Goal: Information Seeking & Learning: Learn about a topic

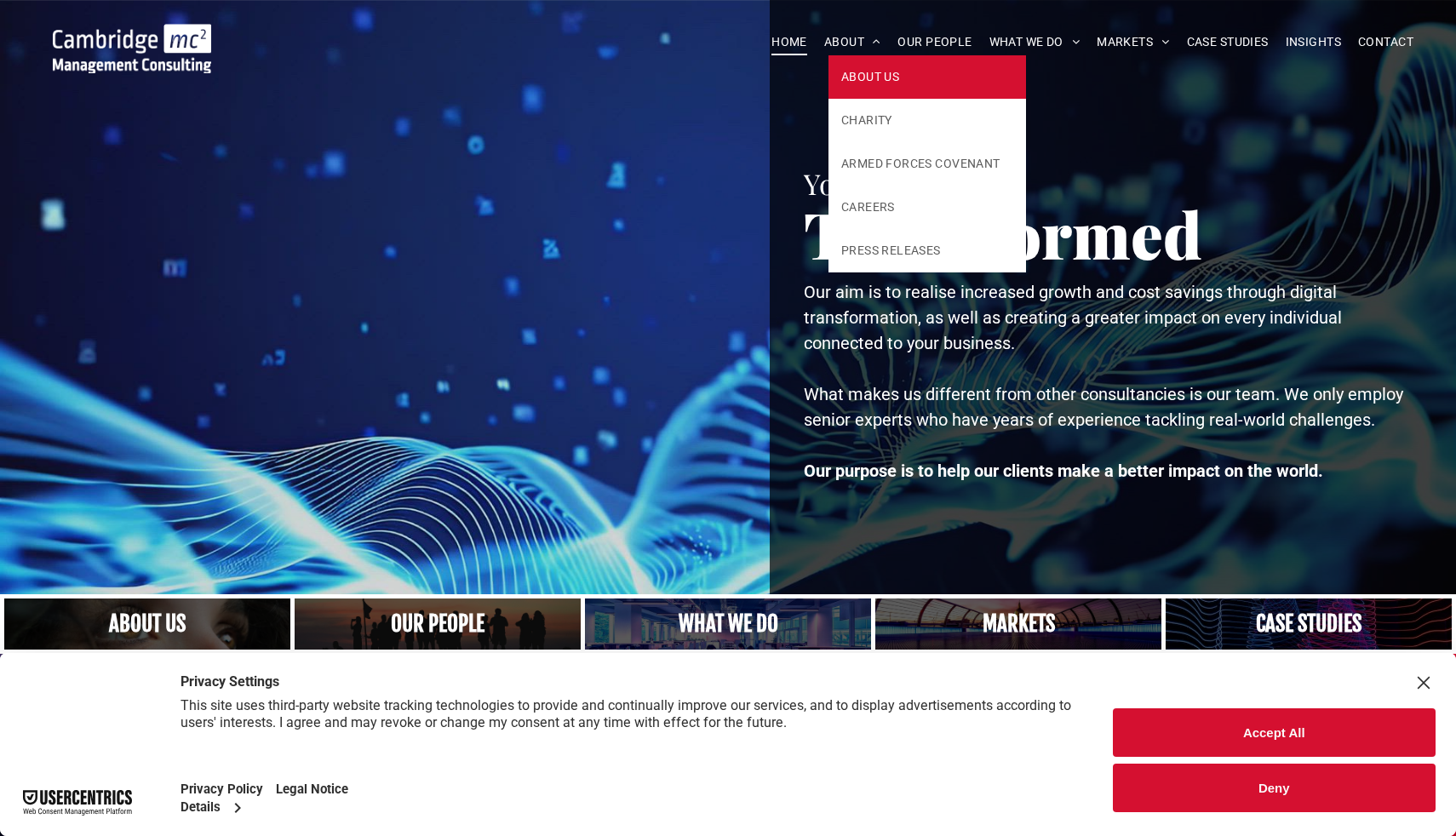
click at [857, 75] on span "ABOUT US" at bounding box center [870, 77] width 58 height 18
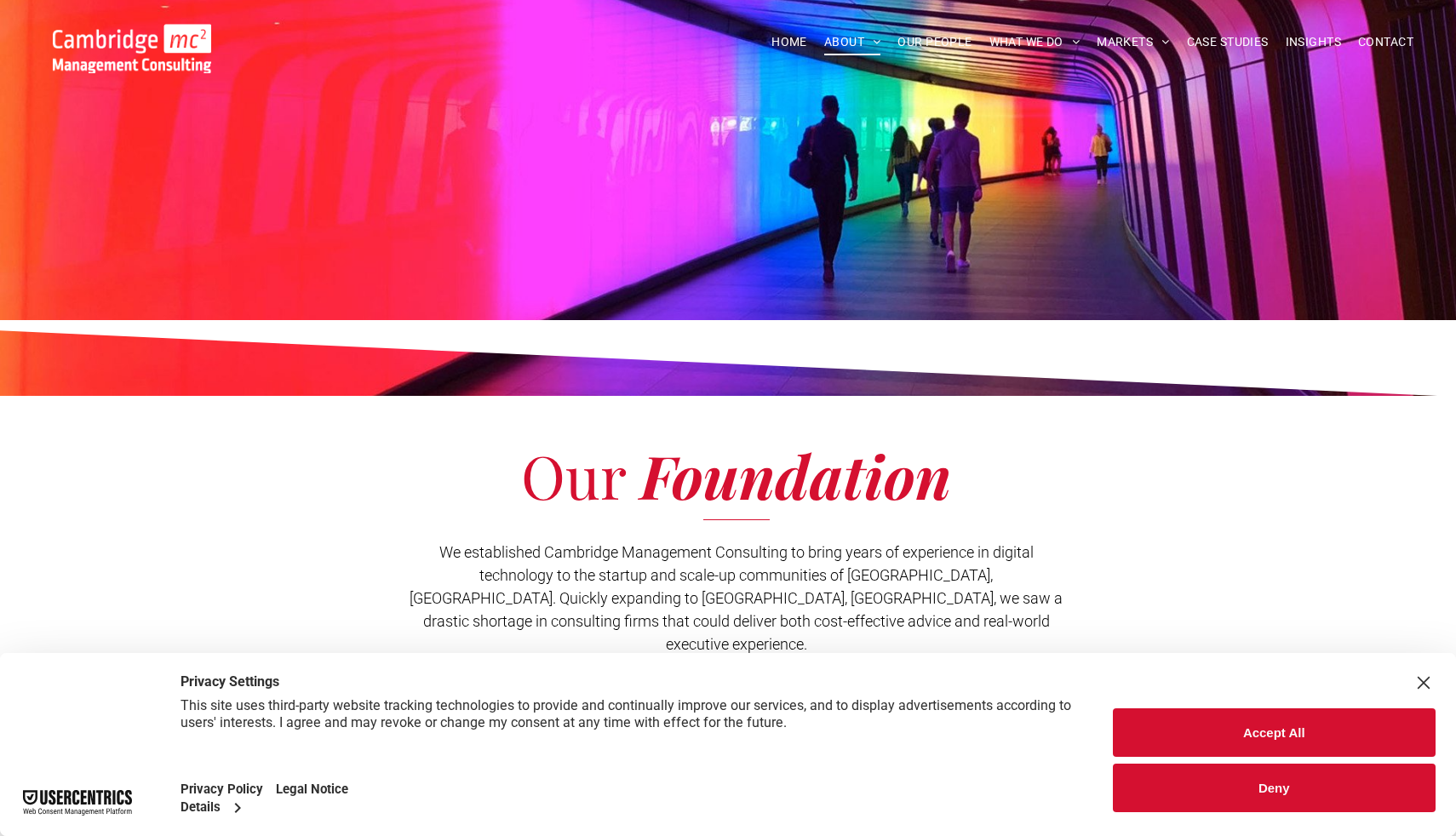
click at [1245, 728] on button "Accept All" at bounding box center [1274, 732] width 323 height 49
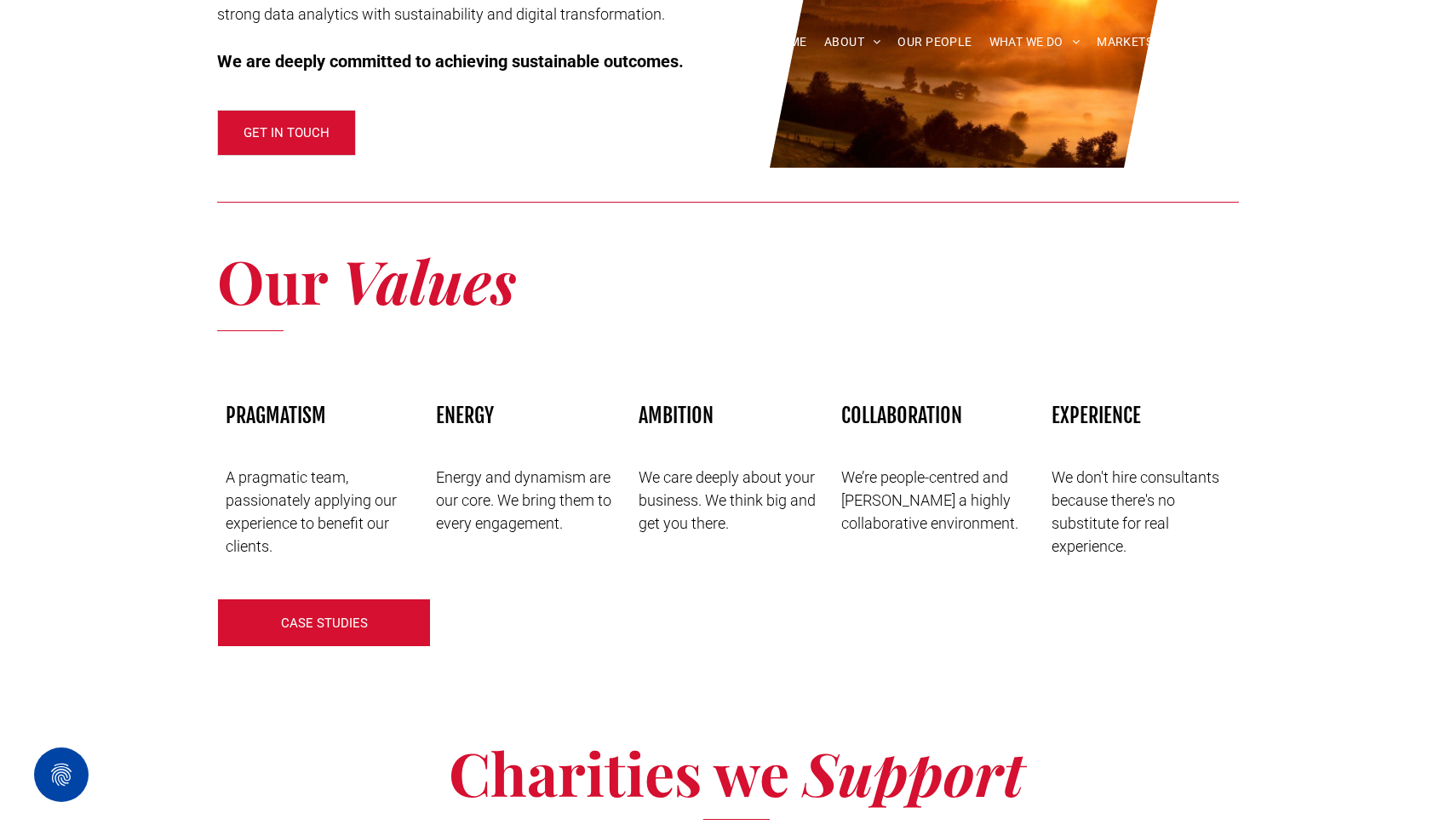
scroll to position [2249, 0]
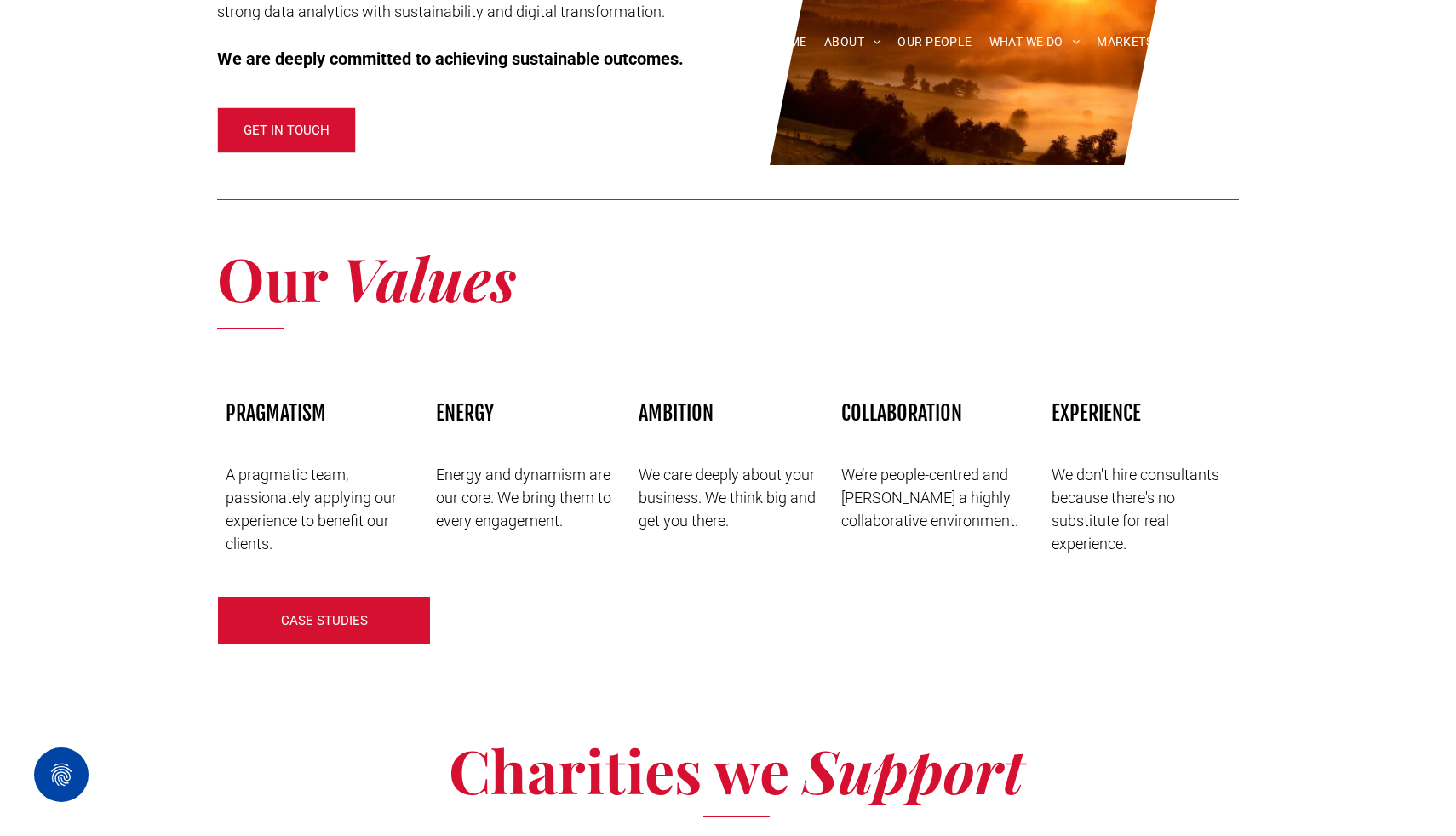
click at [932, 38] on span "OUR PEOPLE" at bounding box center [934, 42] width 74 height 26
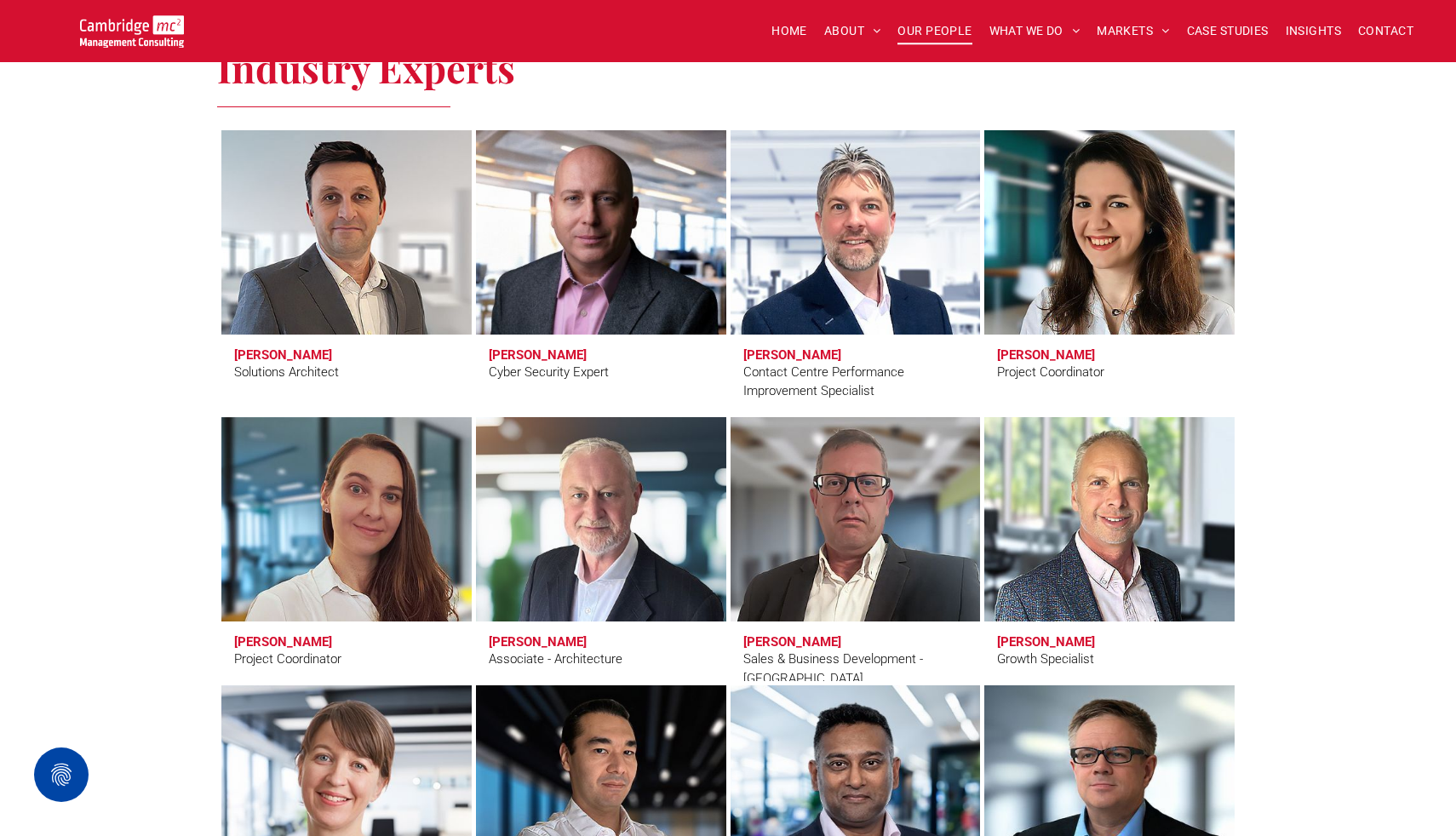
scroll to position [5128, 0]
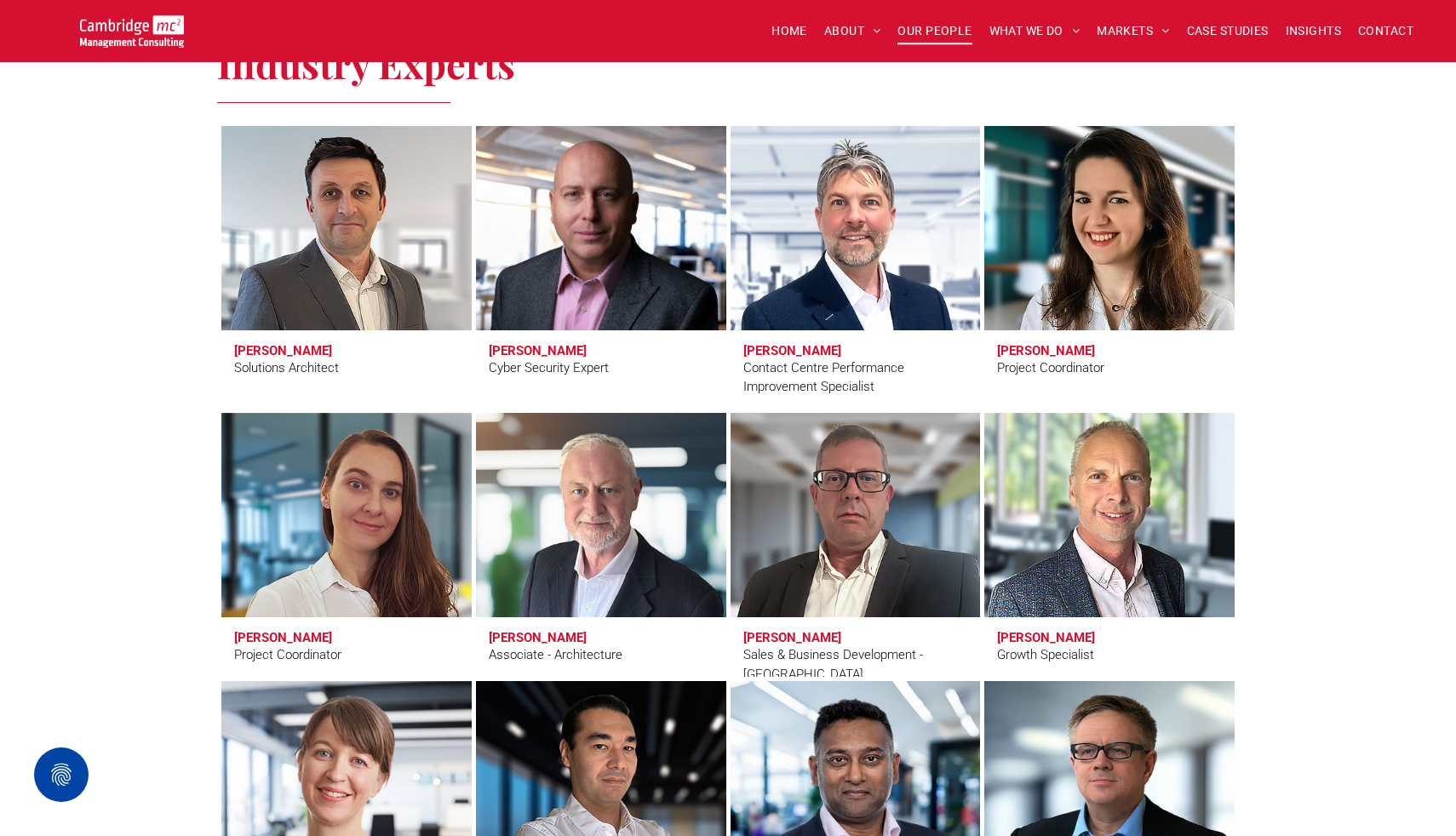
click at [1119, 550] on link at bounding box center [1108, 515] width 264 height 216
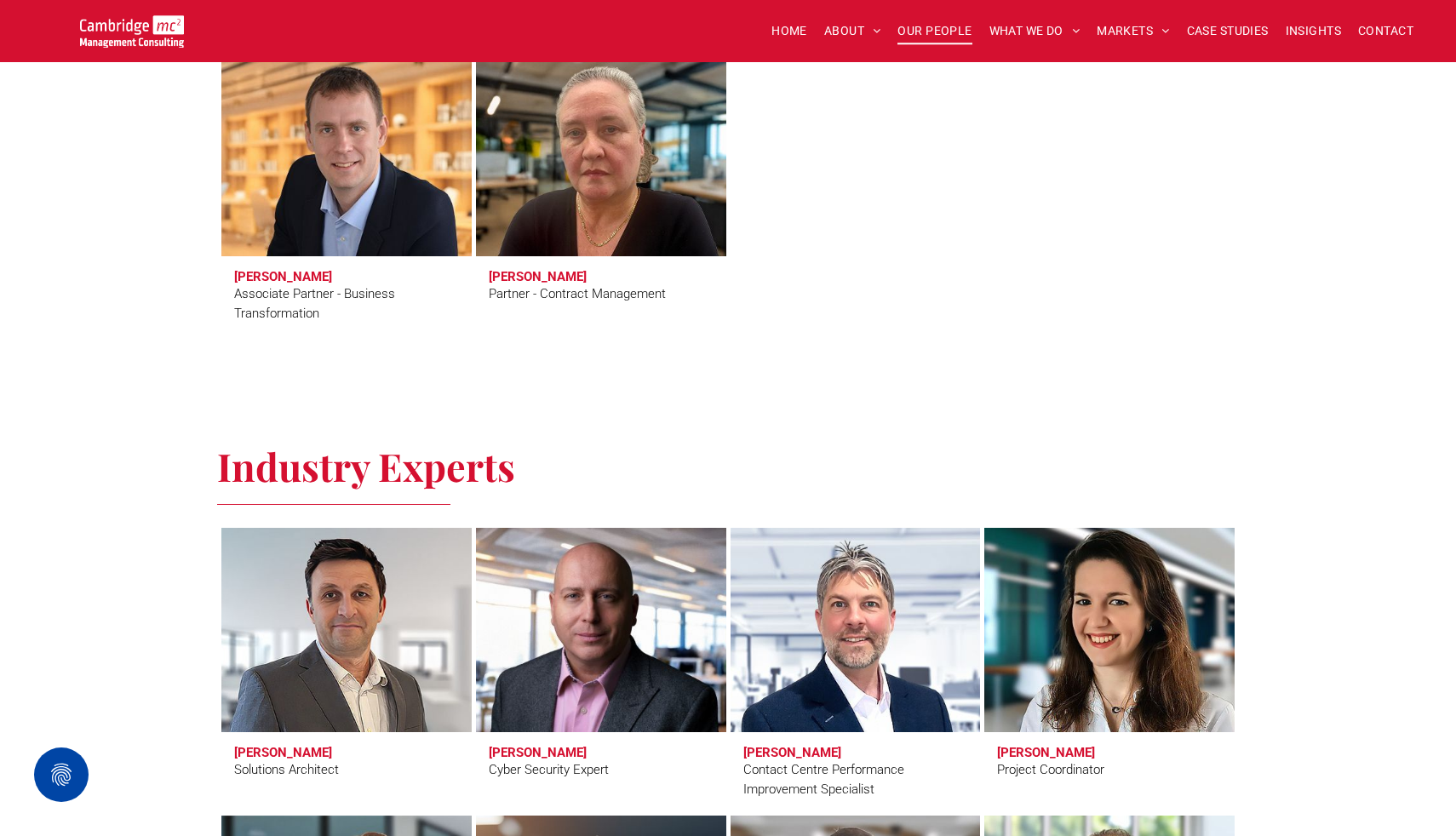
scroll to position [4705, 0]
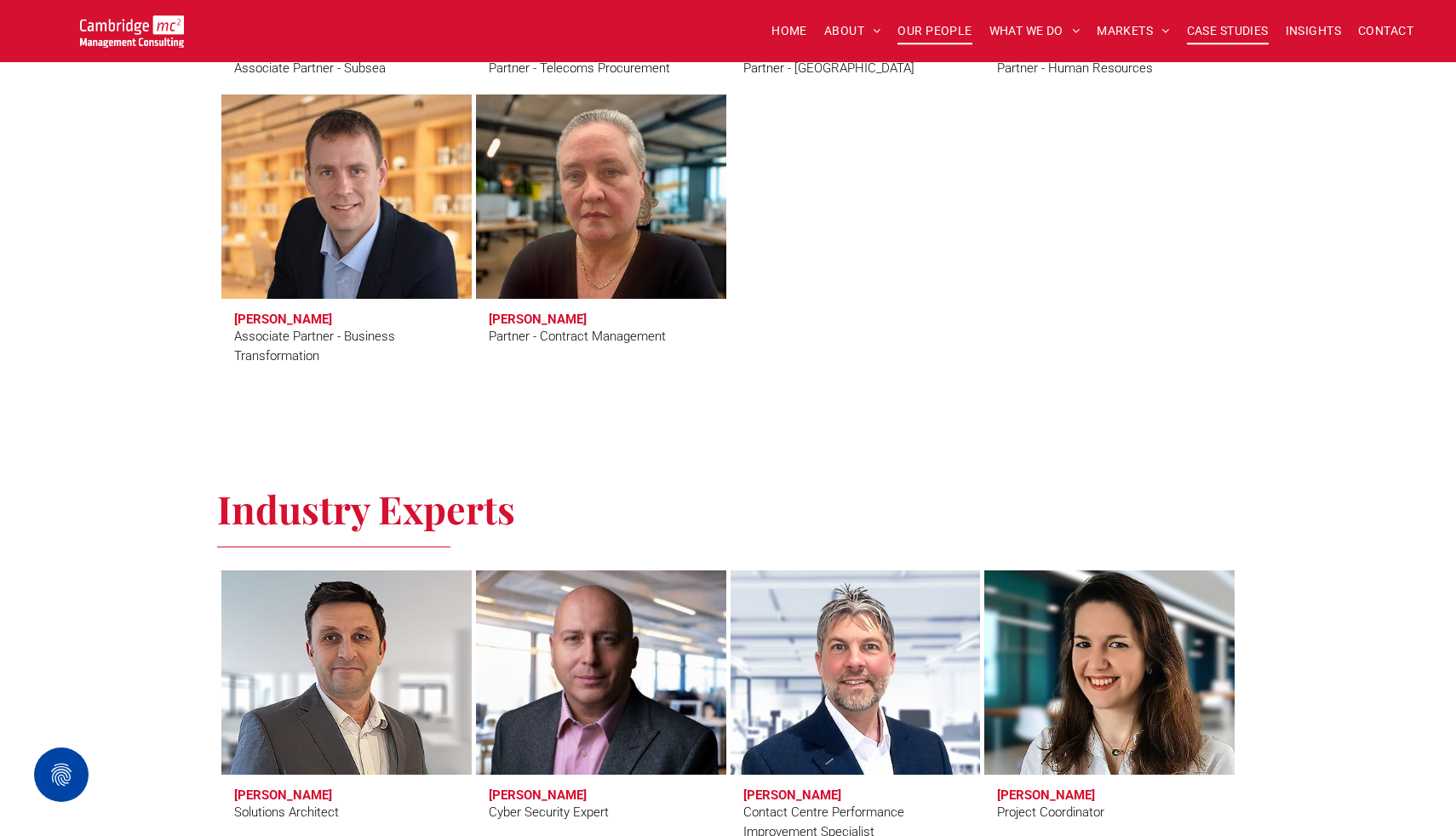
click at [1224, 29] on span "CASE STUDIES" at bounding box center [1228, 31] width 82 height 26
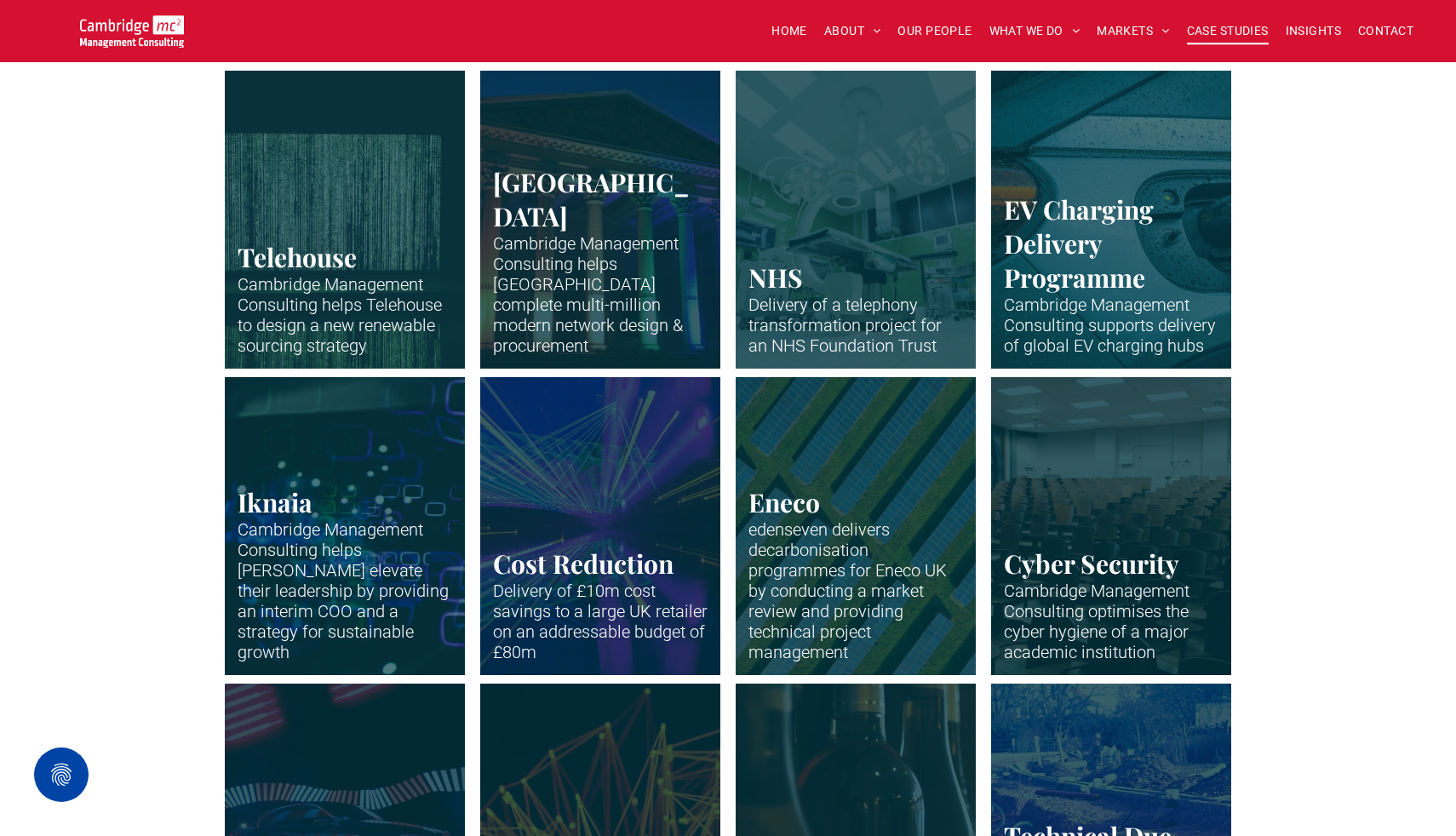
scroll to position [1437, 0]
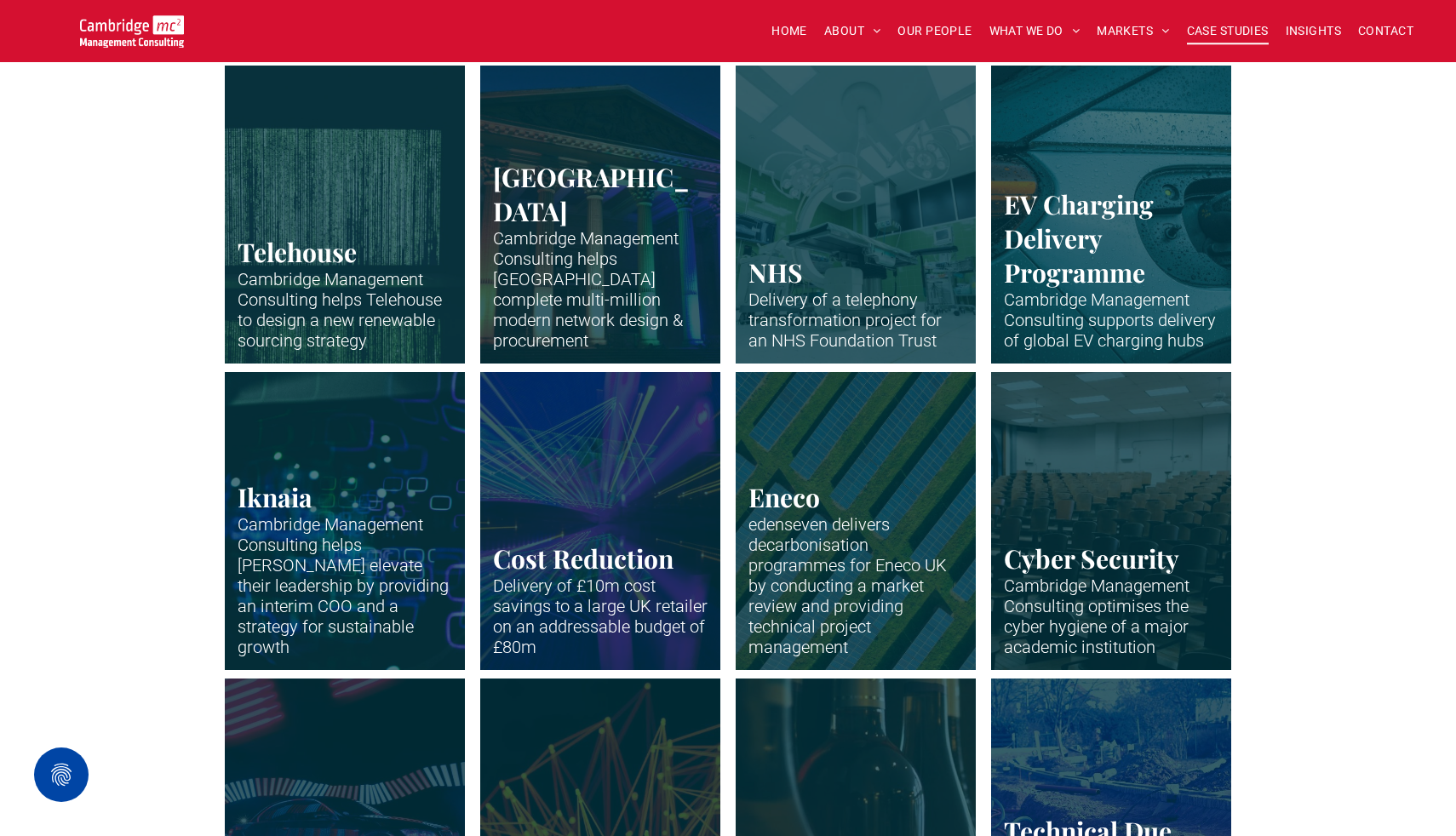
click at [310, 591] on link "Neon shapes on a screen." at bounding box center [345, 521] width 254 height 316
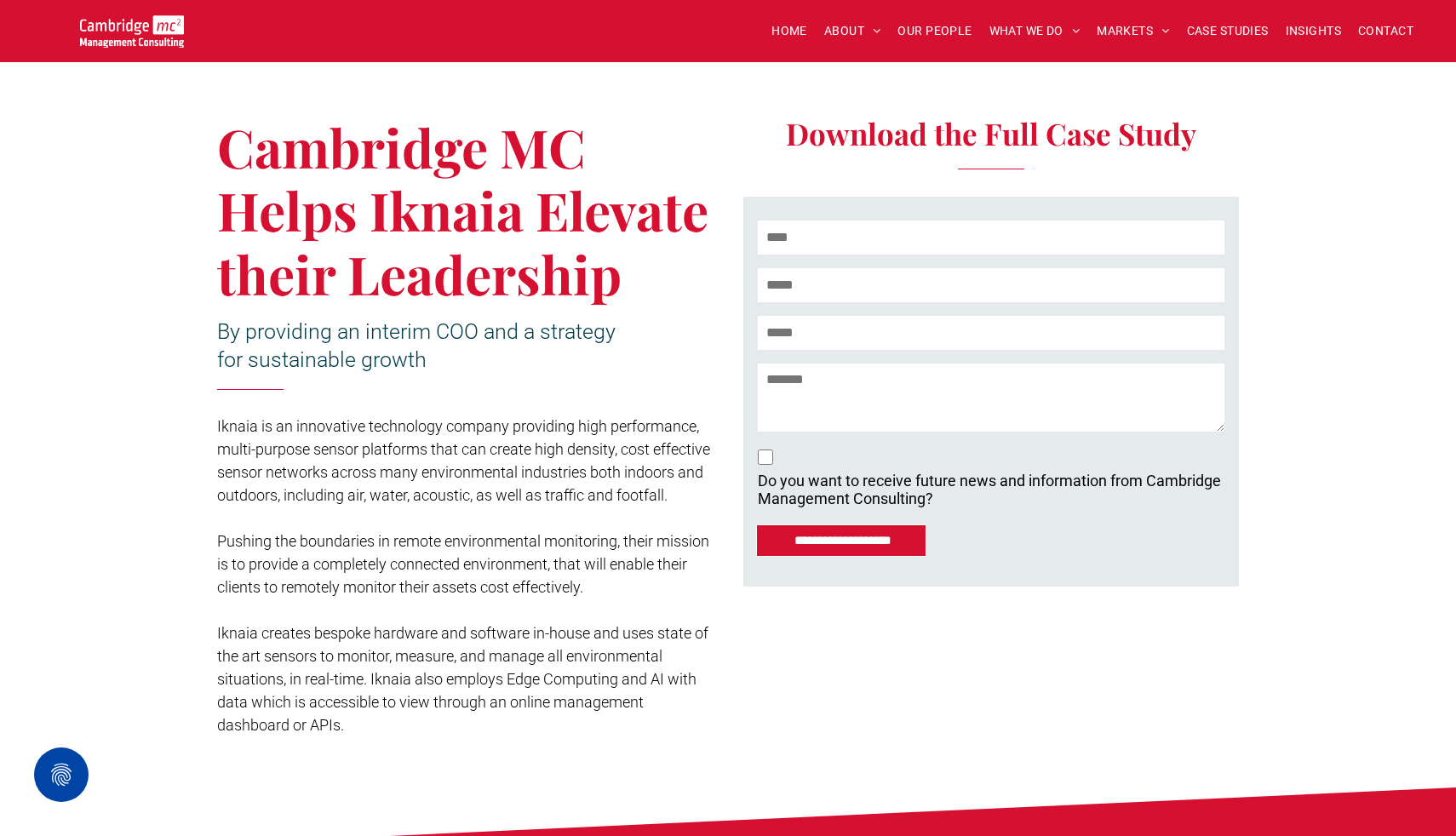
scroll to position [324, 0]
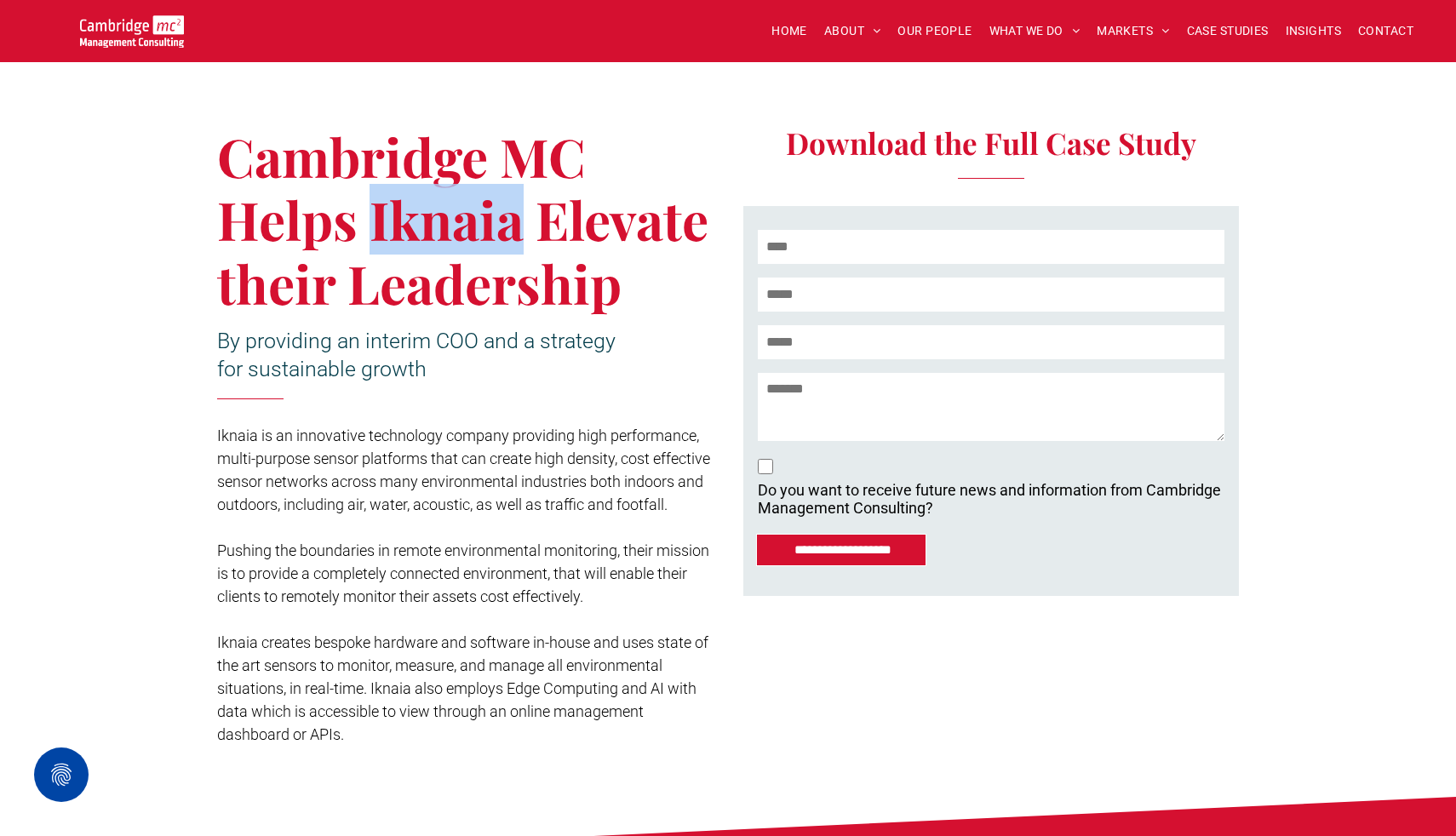
drag, startPoint x: 372, startPoint y: 226, endPoint x: 513, endPoint y: 226, distance: 141.0
click at [513, 226] on span "Cambridge MC Helps Iknaia Elevate their Leadership" at bounding box center [463, 219] width 492 height 198
copy span "Iknaia"
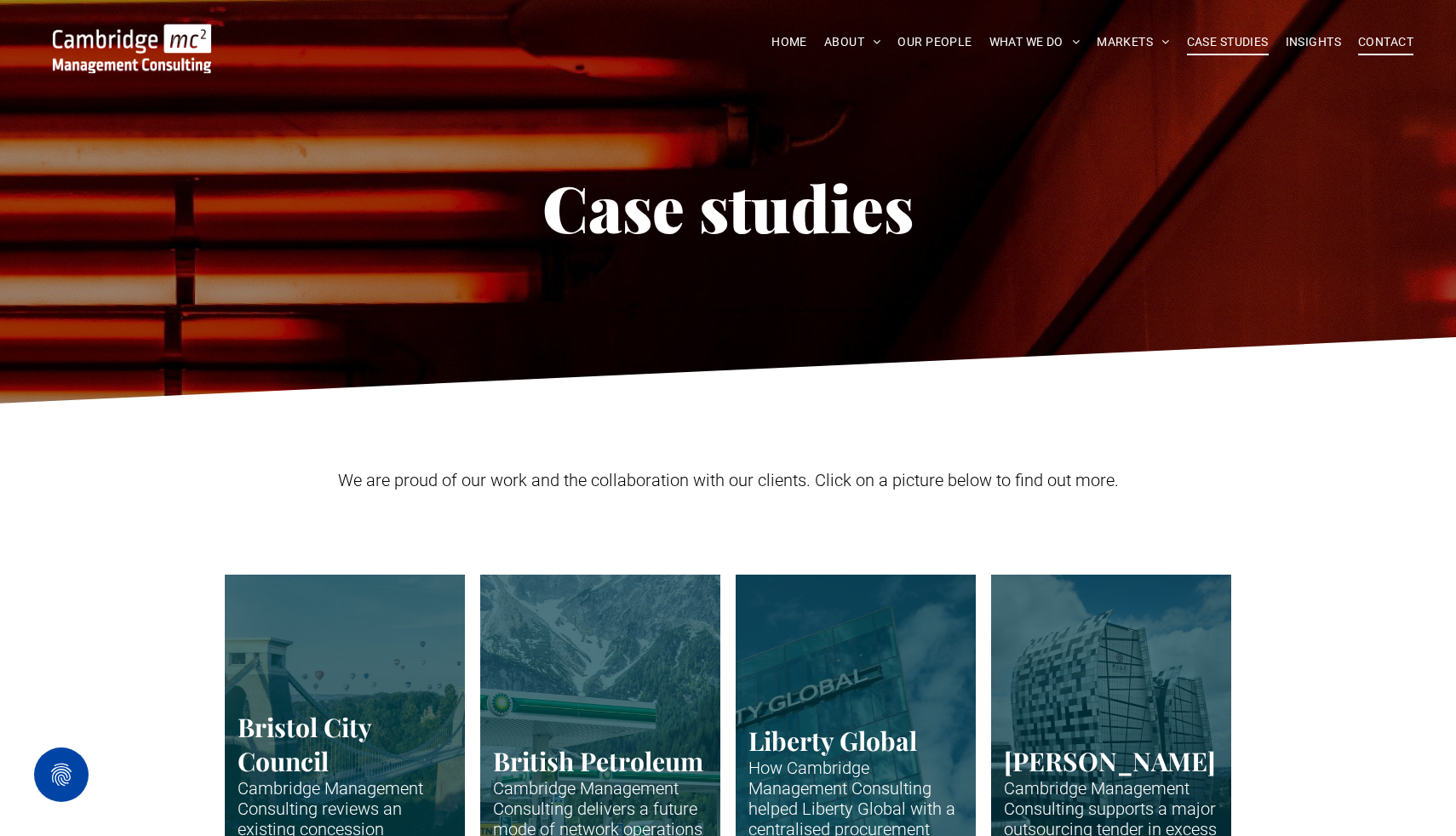
click at [1379, 42] on span "CONTACT" at bounding box center [1385, 42] width 55 height 26
